Goal: Task Accomplishment & Management: Complete application form

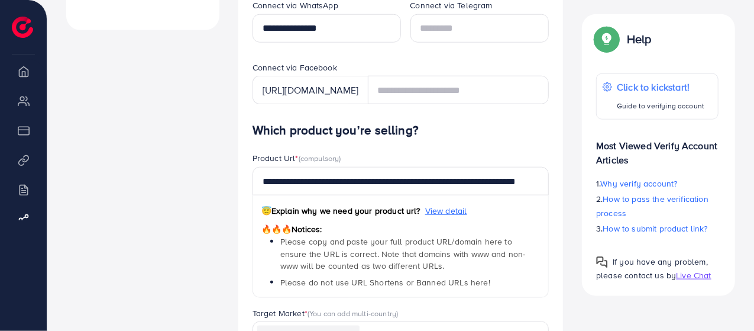
scroll to position [532, 0]
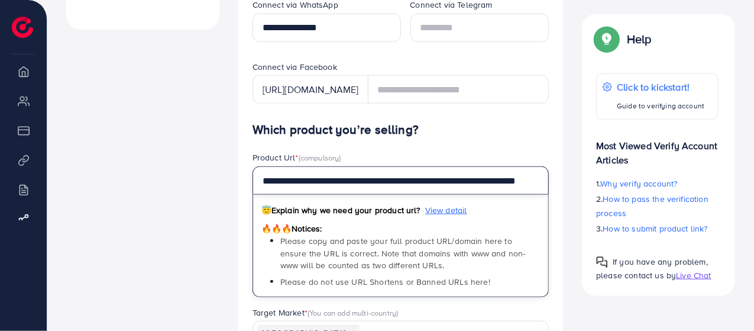
click at [536, 178] on input "**********" at bounding box center [401, 180] width 297 height 28
click at [545, 182] on input "**********" at bounding box center [401, 180] width 297 height 28
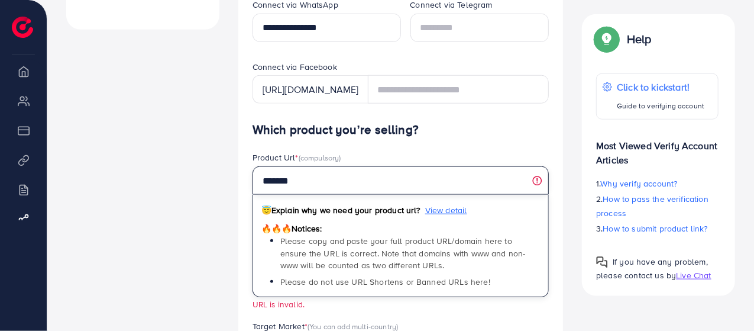
click at [493, 178] on input "*******" at bounding box center [401, 180] width 297 height 28
type input "*"
click at [541, 183] on input "text" at bounding box center [401, 180] width 297 height 28
click at [538, 179] on input "text" at bounding box center [401, 180] width 297 height 28
click at [407, 186] on input "text" at bounding box center [401, 180] width 297 height 28
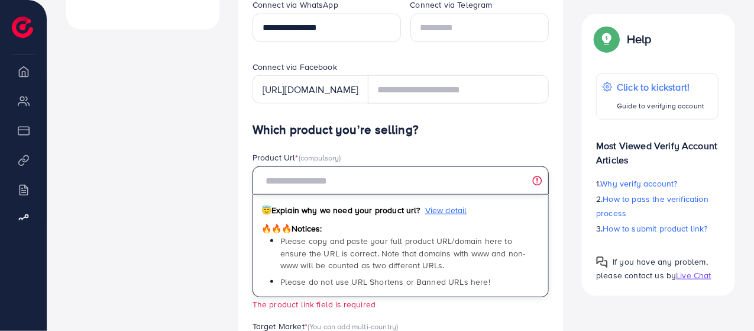
click at [321, 180] on input "text" at bounding box center [401, 180] width 297 height 28
paste input "**********"
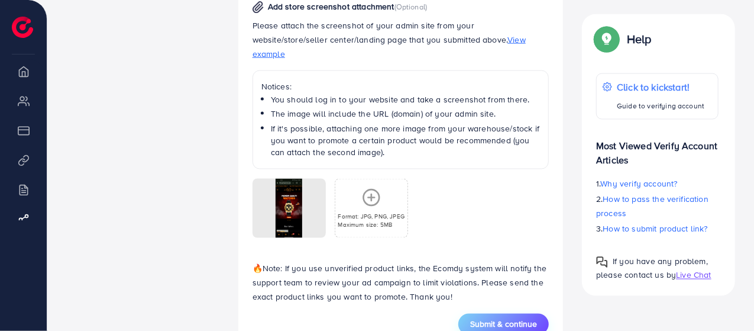
scroll to position [919, 0]
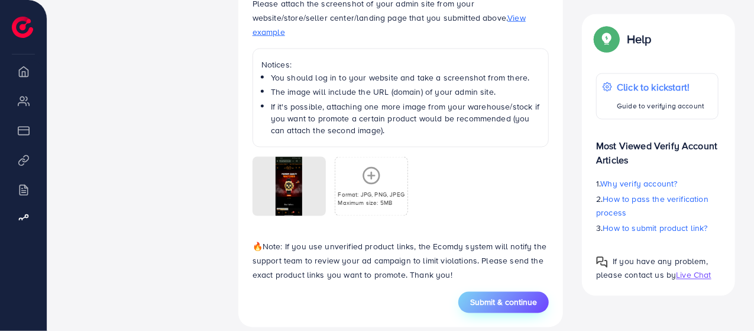
click at [511, 296] on span "Submit & continue" at bounding box center [503, 302] width 67 height 12
type input "**********"
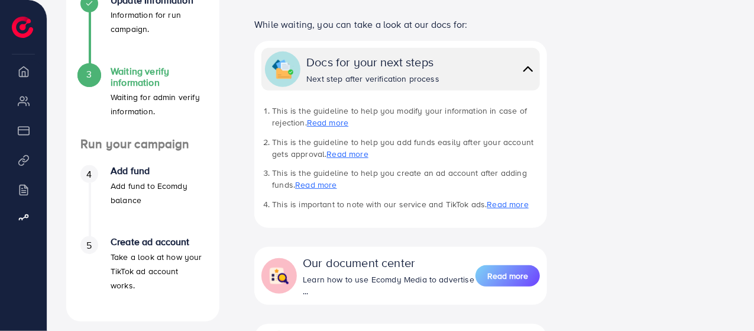
scroll to position [242, 0]
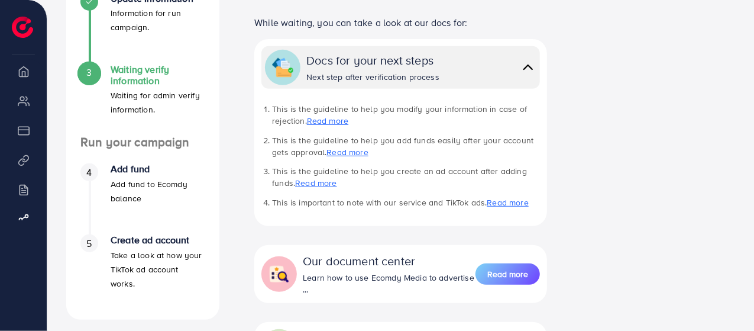
click at [336, 160] on ul "This is the guideline to help you modify your information in case of rejection.…" at bounding box center [400, 155] width 279 height 105
click at [343, 151] on link "Read more" at bounding box center [347, 152] width 41 height 12
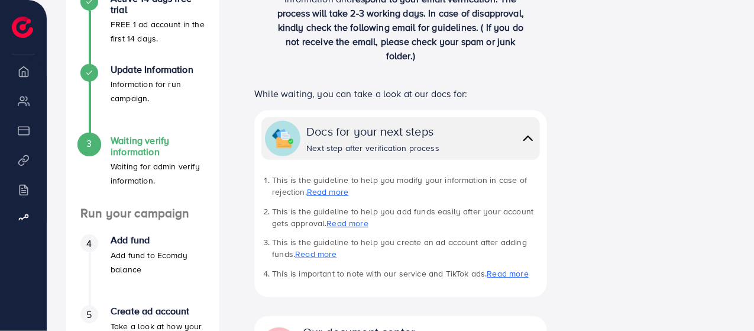
scroll to position [169, 0]
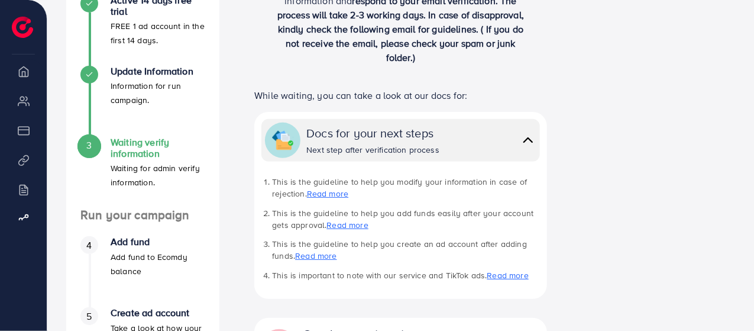
click at [330, 198] on link "Read more" at bounding box center [327, 194] width 41 height 12
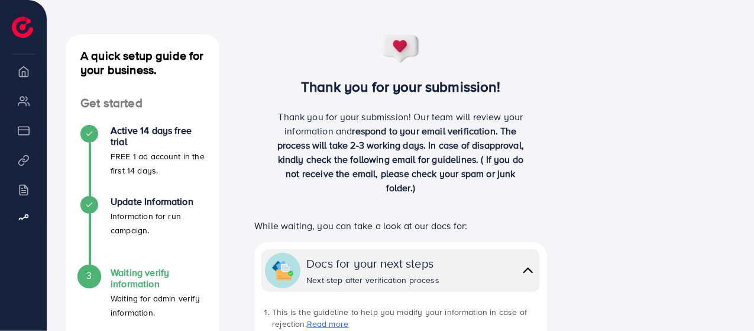
scroll to position [40, 0]
click at [143, 212] on p "Information for run campaign." at bounding box center [158, 222] width 95 height 28
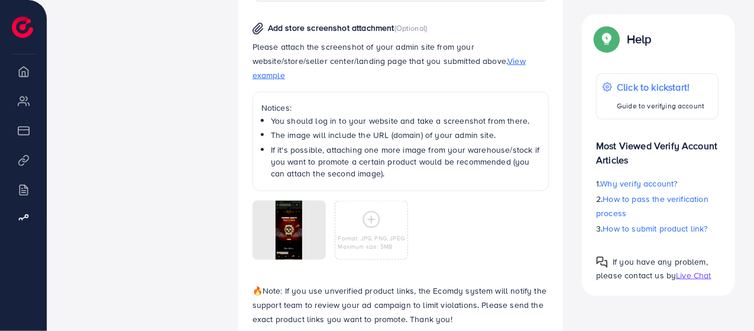
scroll to position [738, 0]
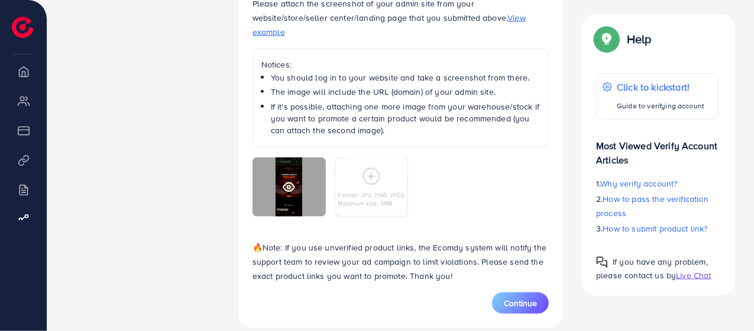
click at [283, 181] on icon at bounding box center [289, 187] width 12 height 12
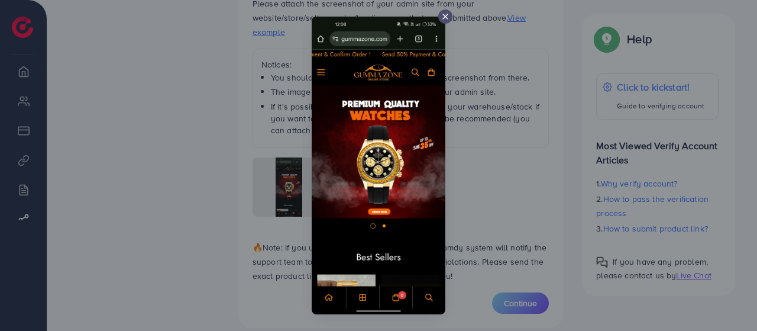
click at [489, 167] on div at bounding box center [378, 165] width 757 height 331
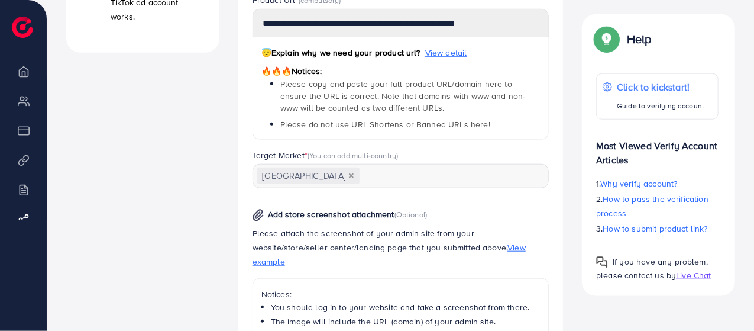
scroll to position [506, 0]
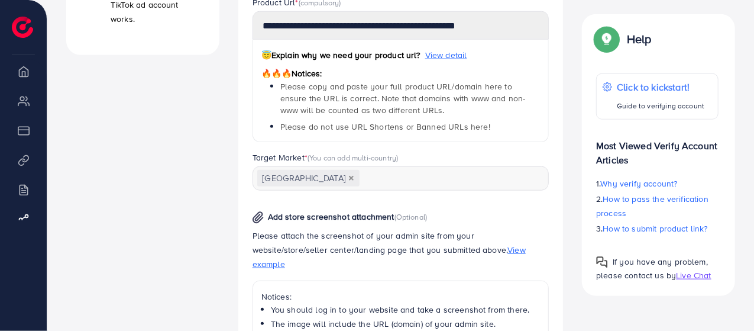
click at [299, 157] on label "Target Market * (You can add multi-country)" at bounding box center [326, 157] width 146 height 12
click at [314, 156] on span "(You can add multi-country)" at bounding box center [353, 157] width 91 height 11
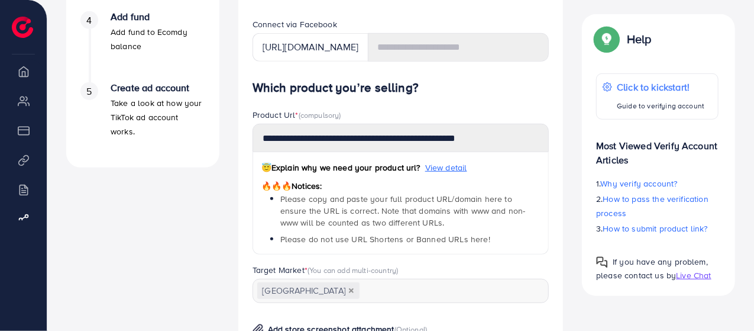
scroll to position [387, 0]
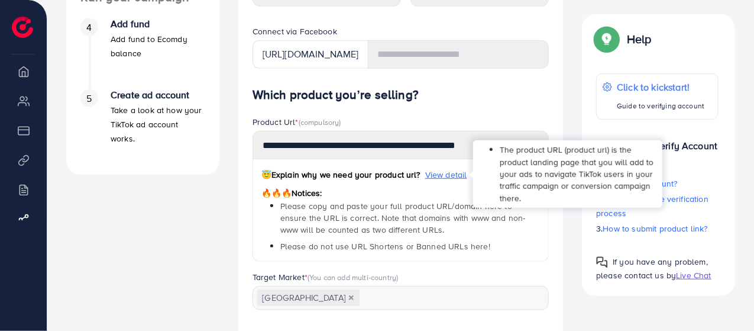
click at [443, 173] on span "View detail" at bounding box center [446, 175] width 42 height 12
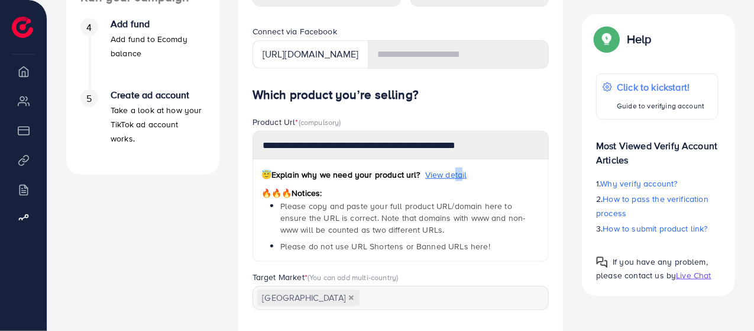
drag, startPoint x: 453, startPoint y: 175, endPoint x: 464, endPoint y: 169, distance: 12.7
click at [464, 169] on span "View detail" at bounding box center [446, 175] width 42 height 12
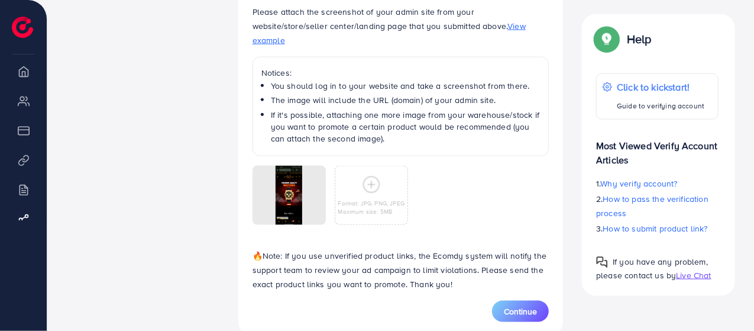
scroll to position [738, 0]
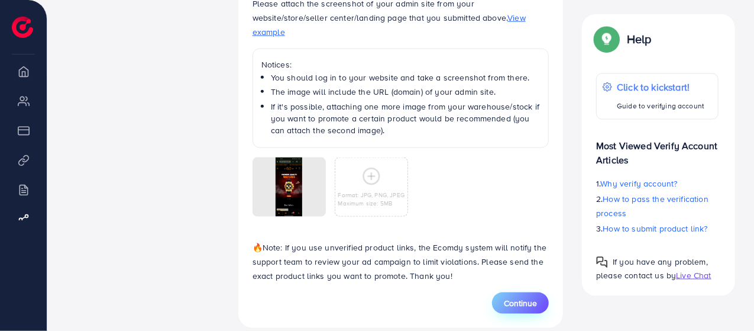
click at [521, 297] on span "Continue" at bounding box center [520, 303] width 33 height 12
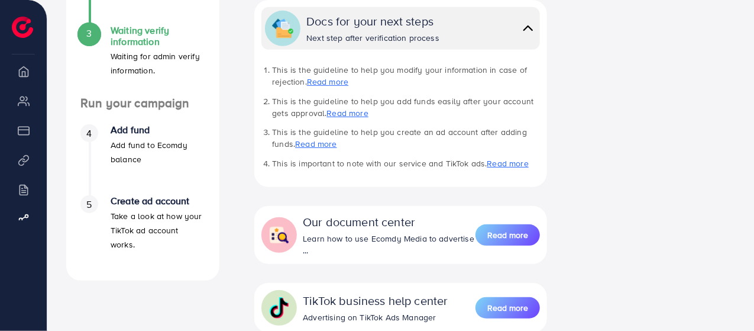
scroll to position [280, 0]
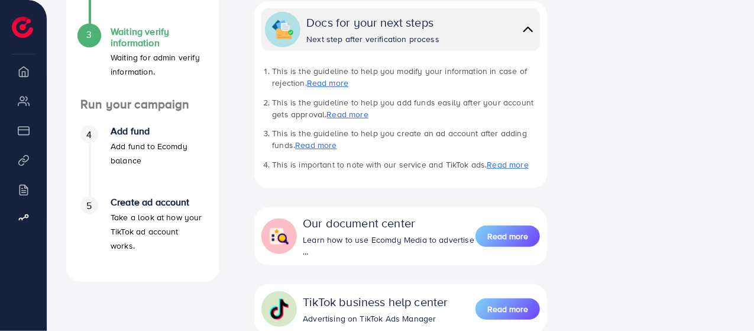
click at [158, 139] on p "Add fund to Ecomdy balance" at bounding box center [158, 153] width 95 height 28
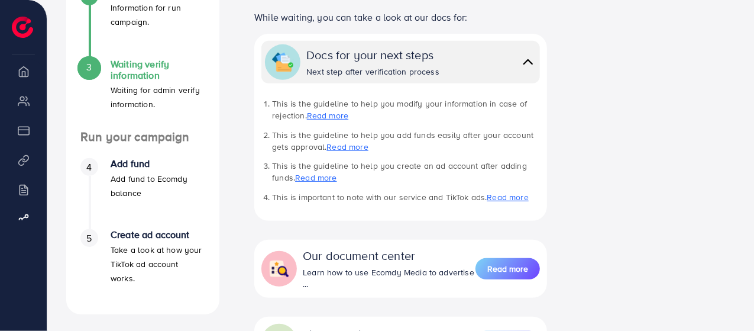
scroll to position [244, 0]
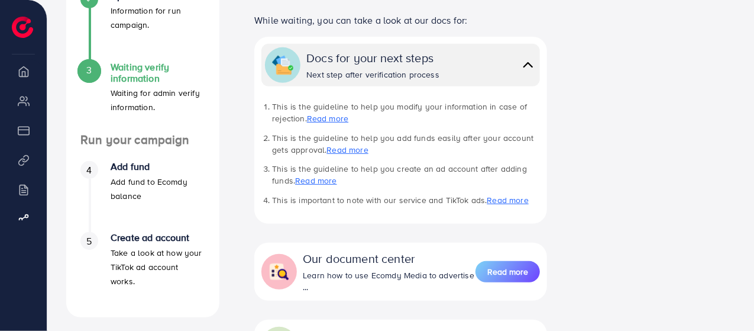
click at [334, 124] on link "Read more" at bounding box center [327, 118] width 41 height 12
